Goal: Find specific page/section: Find specific page/section

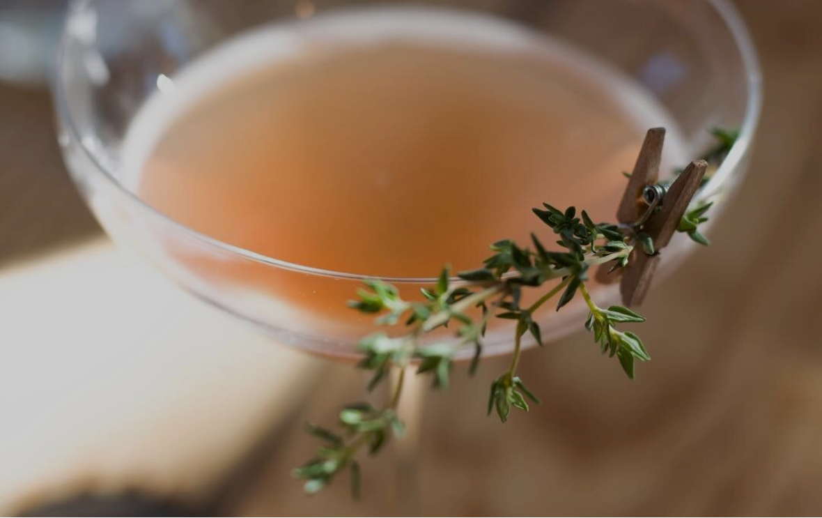
scroll to position [29, 0]
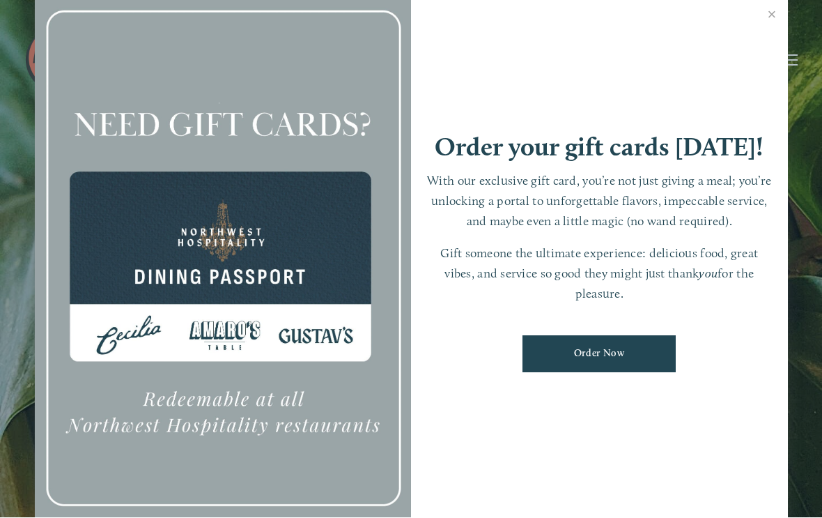
click at [777, 18] on link "Close" at bounding box center [772, 16] width 27 height 39
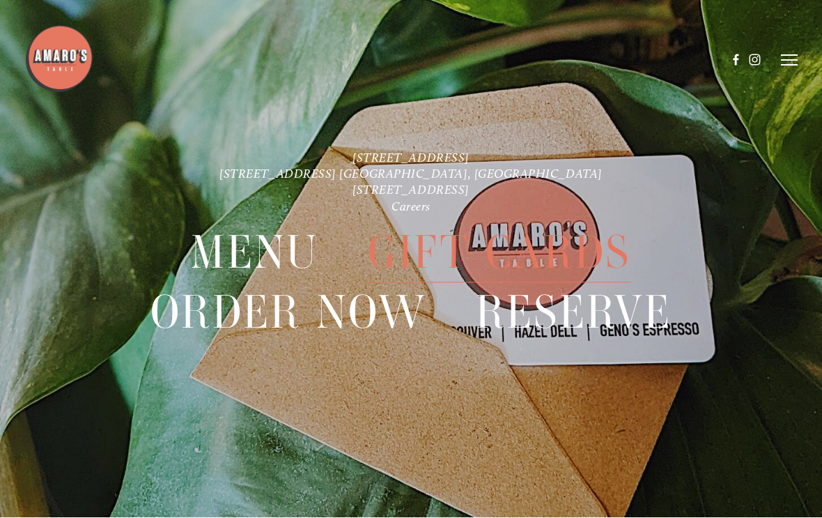
click at [786, 56] on icon at bounding box center [789, 60] width 17 height 13
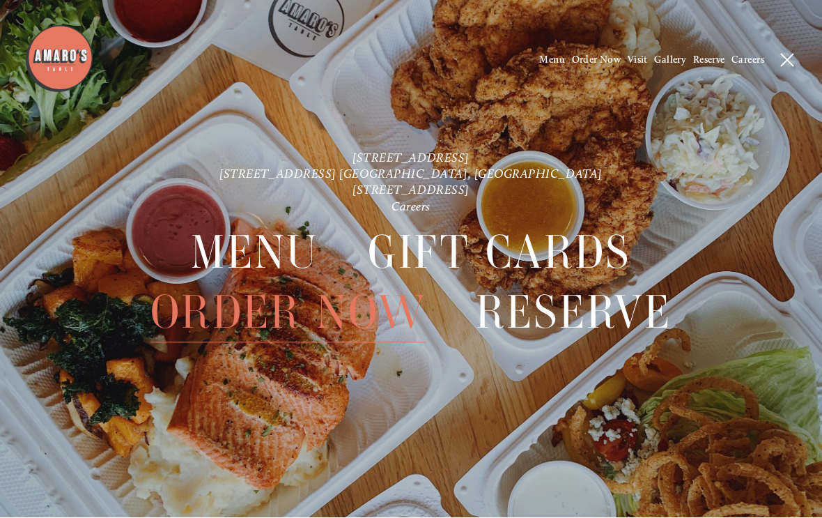
click at [547, 61] on span "Menu" at bounding box center [552, 60] width 26 height 12
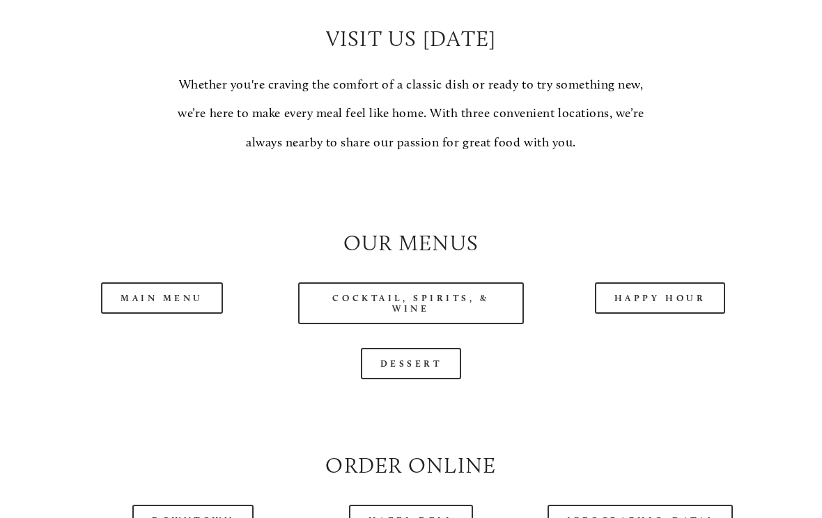
scroll to position [1075, 0]
click at [164, 304] on link "Main Menu" at bounding box center [162, 296] width 122 height 31
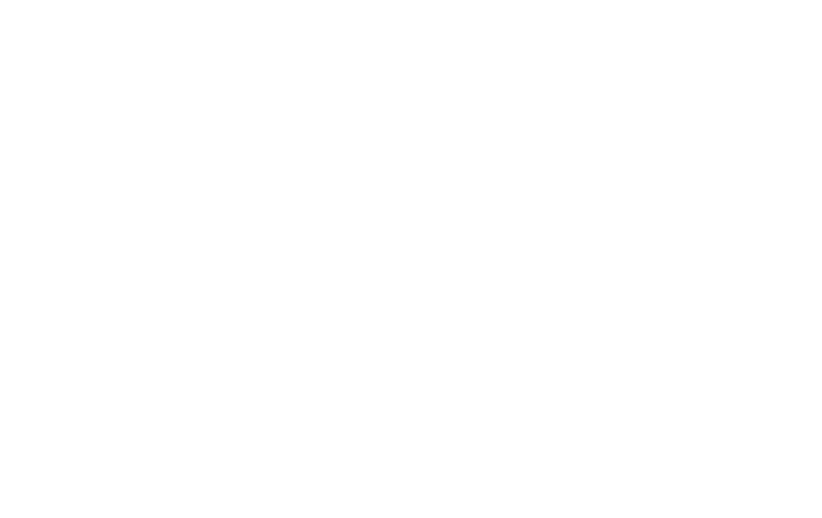
scroll to position [29, 0]
